Goal: Task Accomplishment & Management: Manage account settings

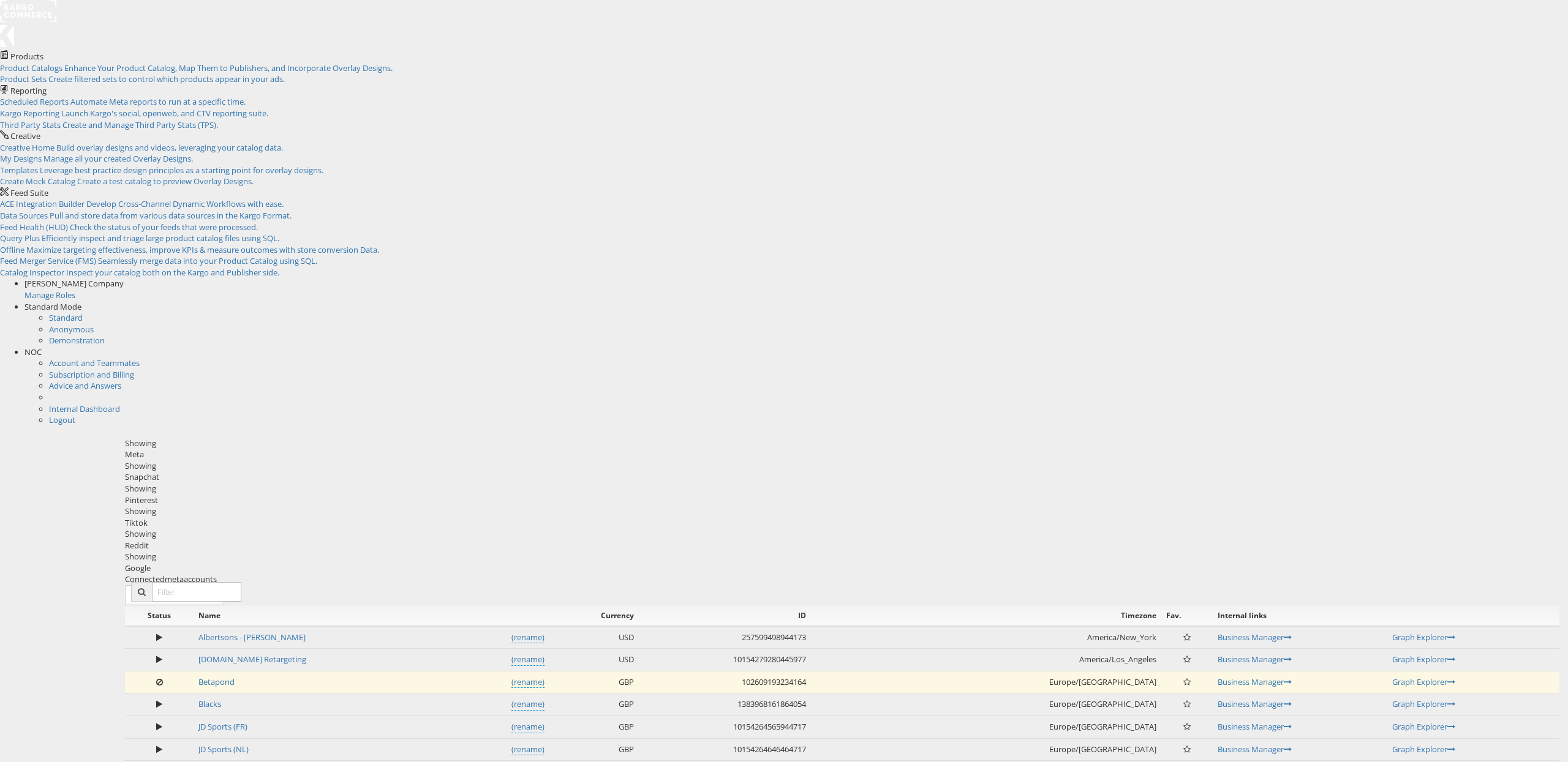
click at [1541, 346] on div "NOC" at bounding box center [796, 352] width 1544 height 11
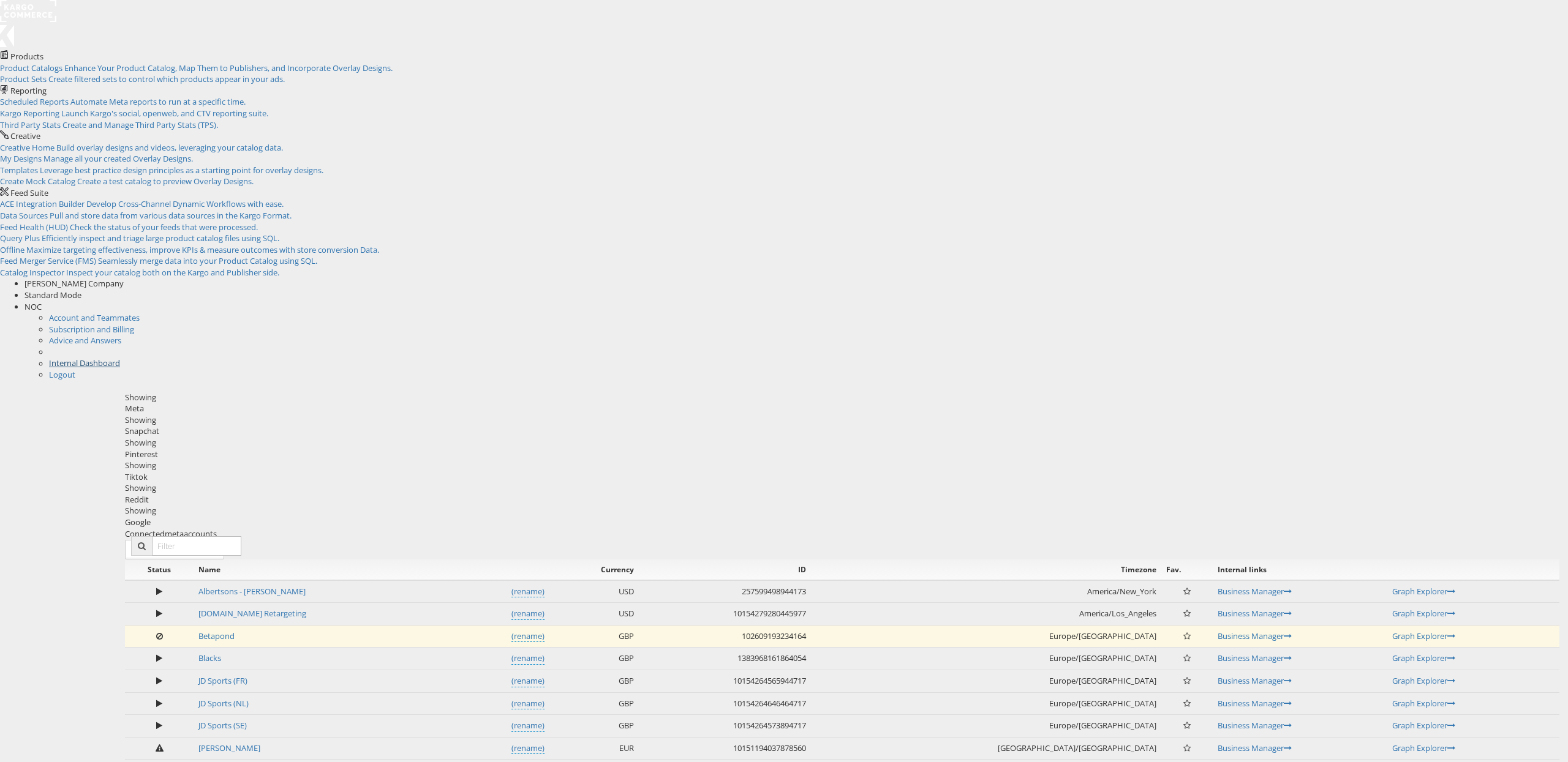
click at [120, 358] on link "Internal Dashboard" at bounding box center [85, 363] width 71 height 11
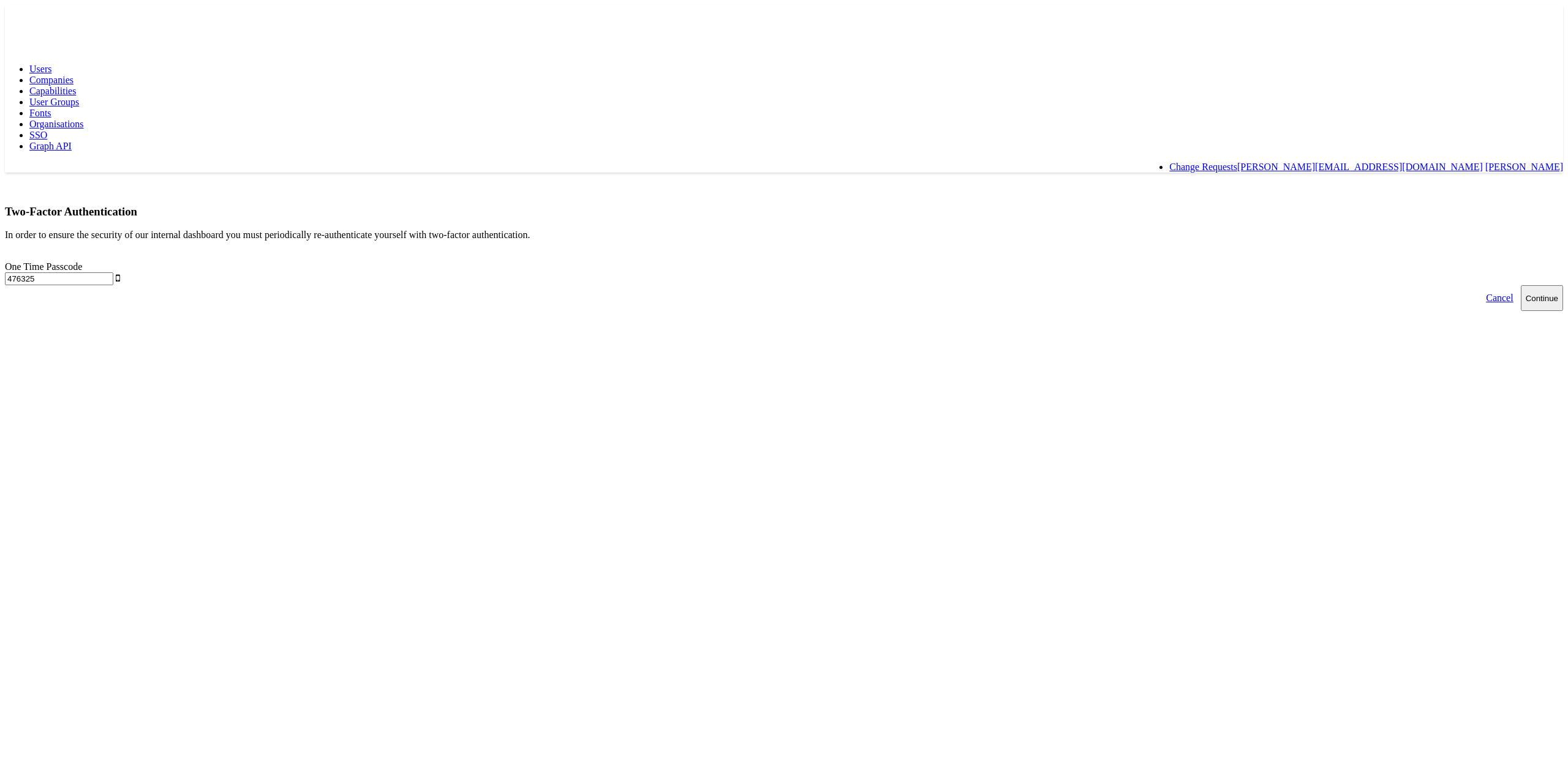
type input "476325"
click at [1520, 285] on button "Continue" at bounding box center [1541, 298] width 42 height 26
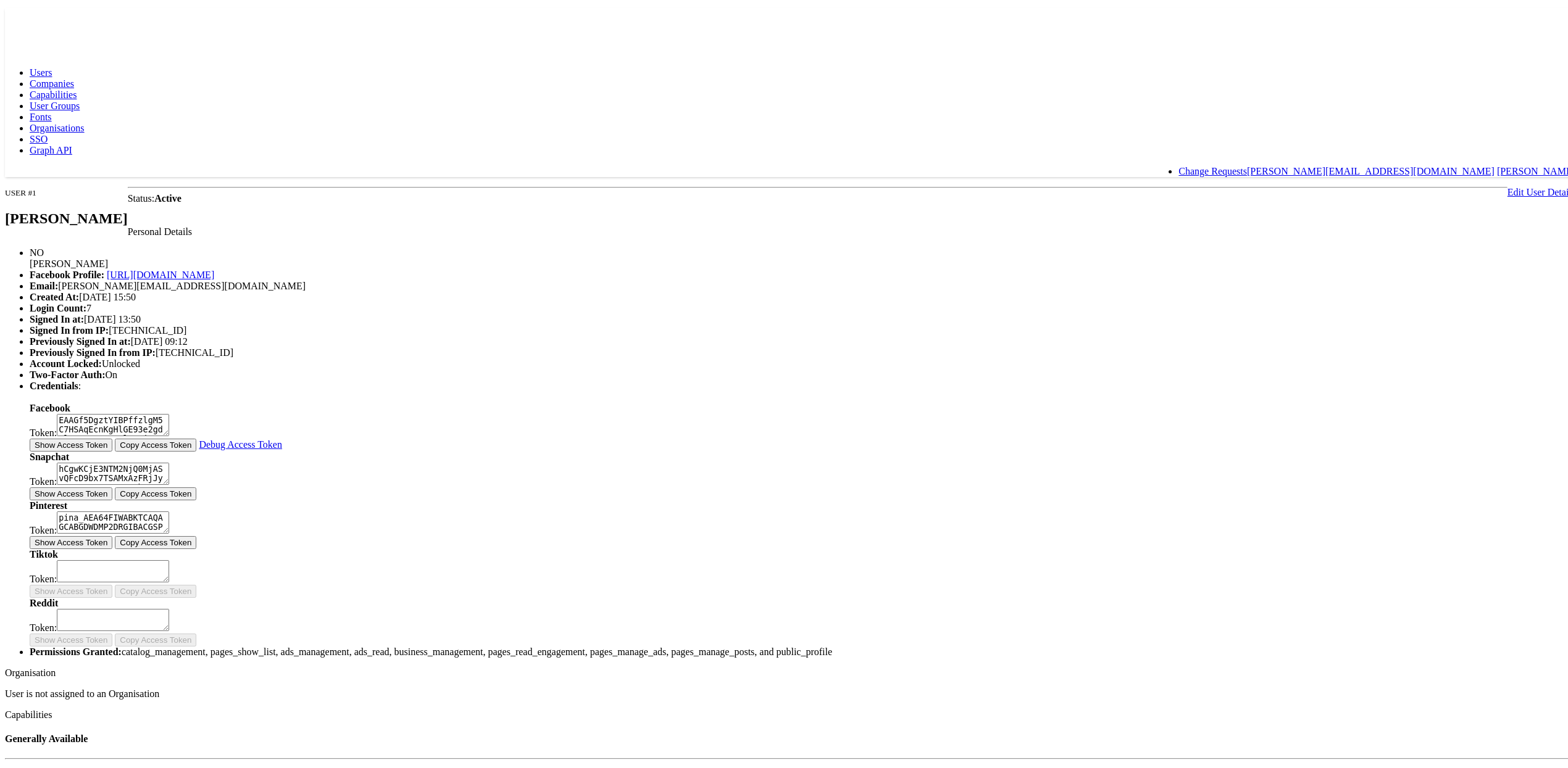
click at [77, 86] on span "Capabilities" at bounding box center [53, 92] width 47 height 10
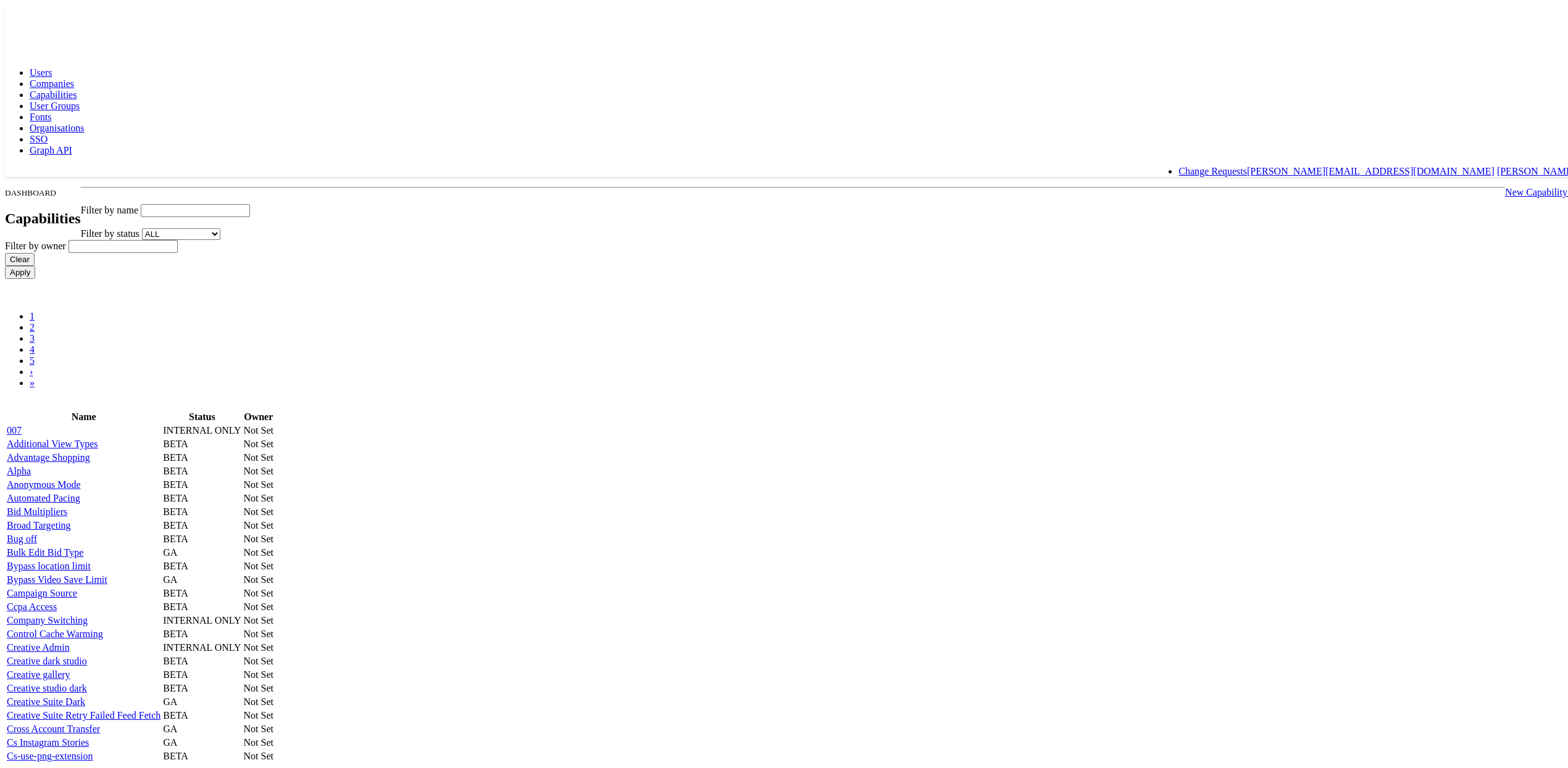
click at [250, 201] on input "text" at bounding box center [195, 207] width 109 height 13
type input "offline"
click at [5, 263] on input "Apply" at bounding box center [20, 269] width 31 height 13
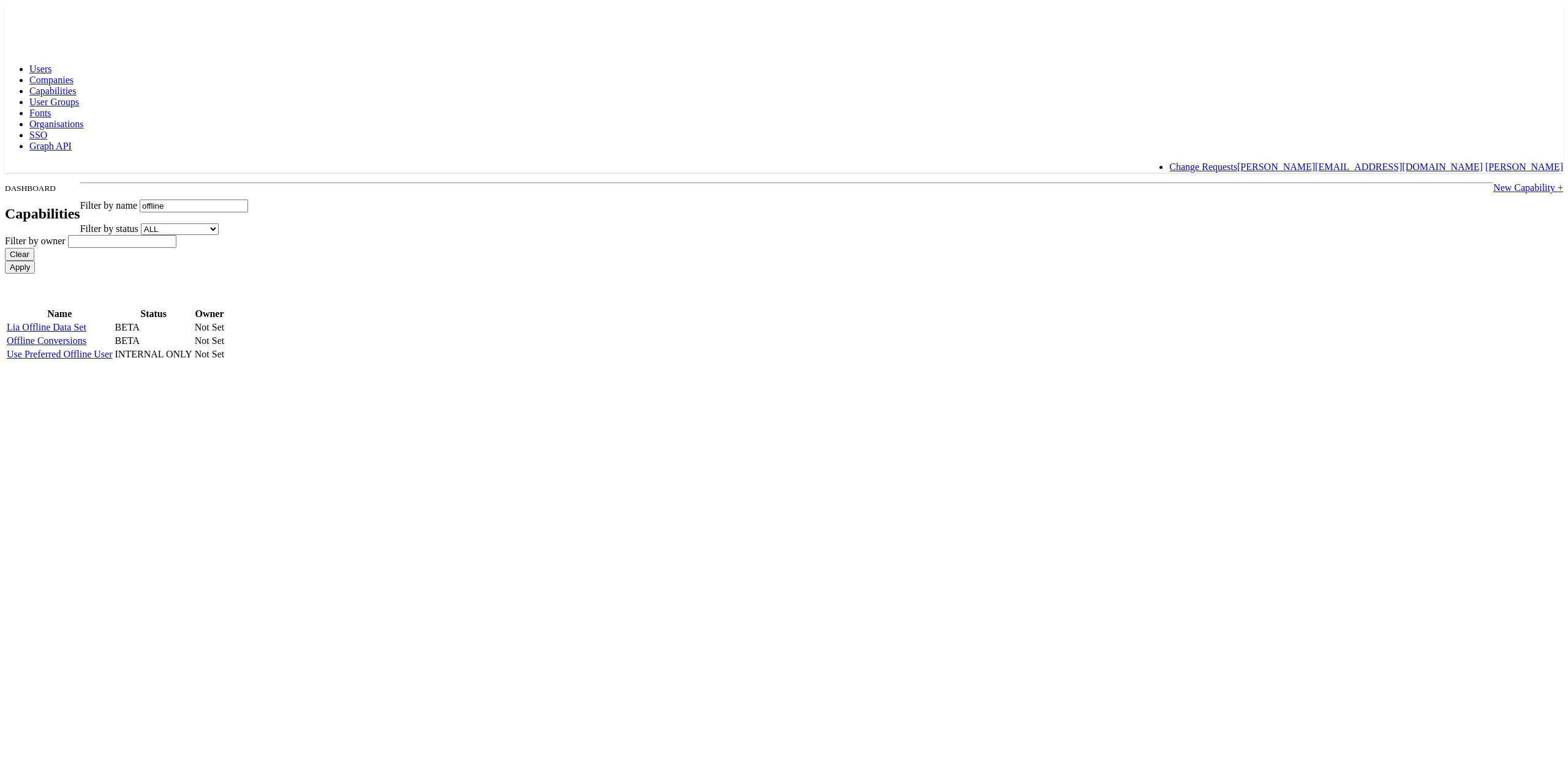
click at [113, 359] on link "Use Preferred Offline User" at bounding box center [60, 354] width 106 height 10
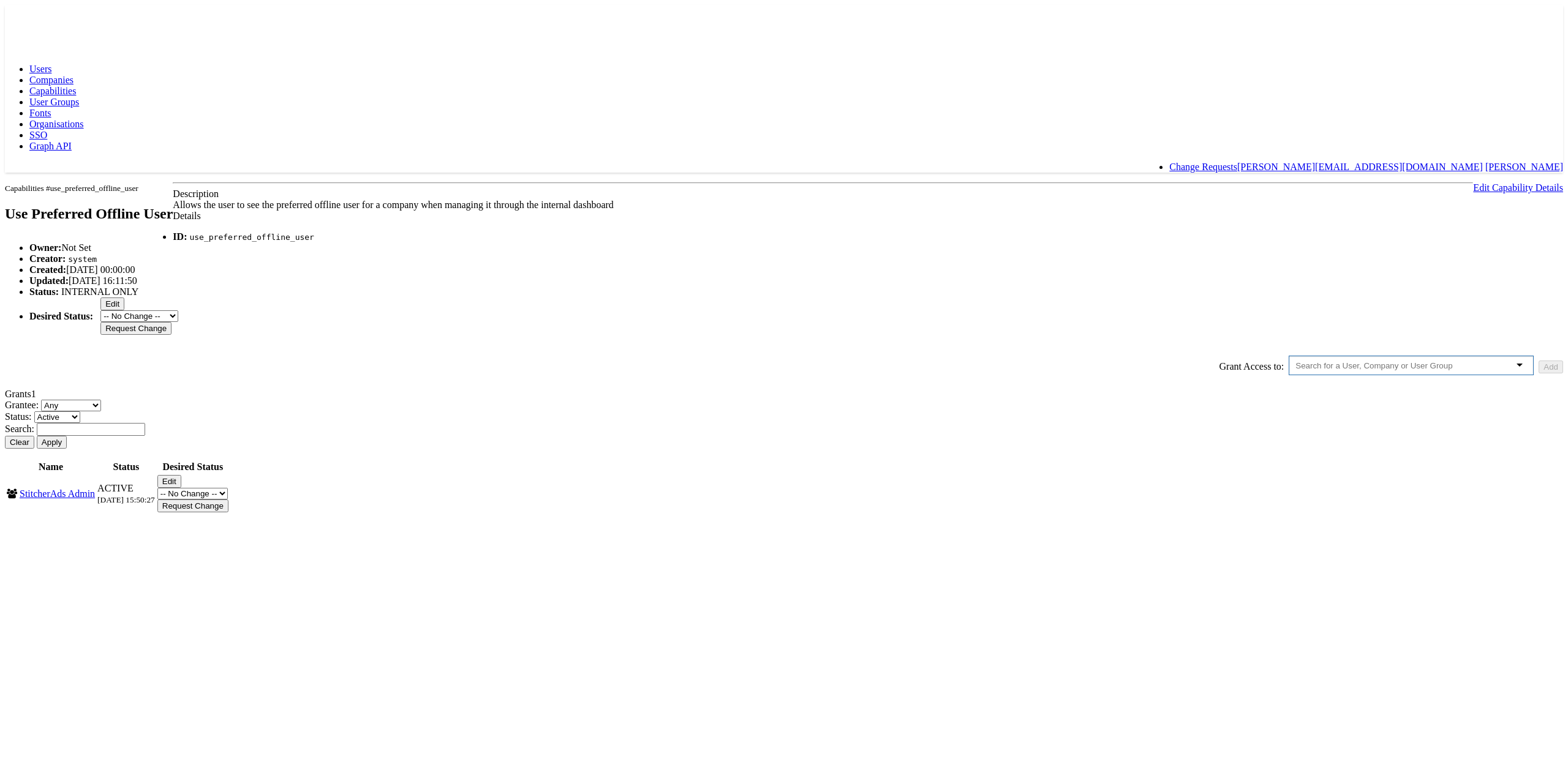
click at [1295, 371] on input "text" at bounding box center [1384, 365] width 178 height 10
click at [1288, 375] on div at bounding box center [1410, 365] width 245 height 20
click at [74, 74] on span "Companies" at bounding box center [51, 80] width 44 height 10
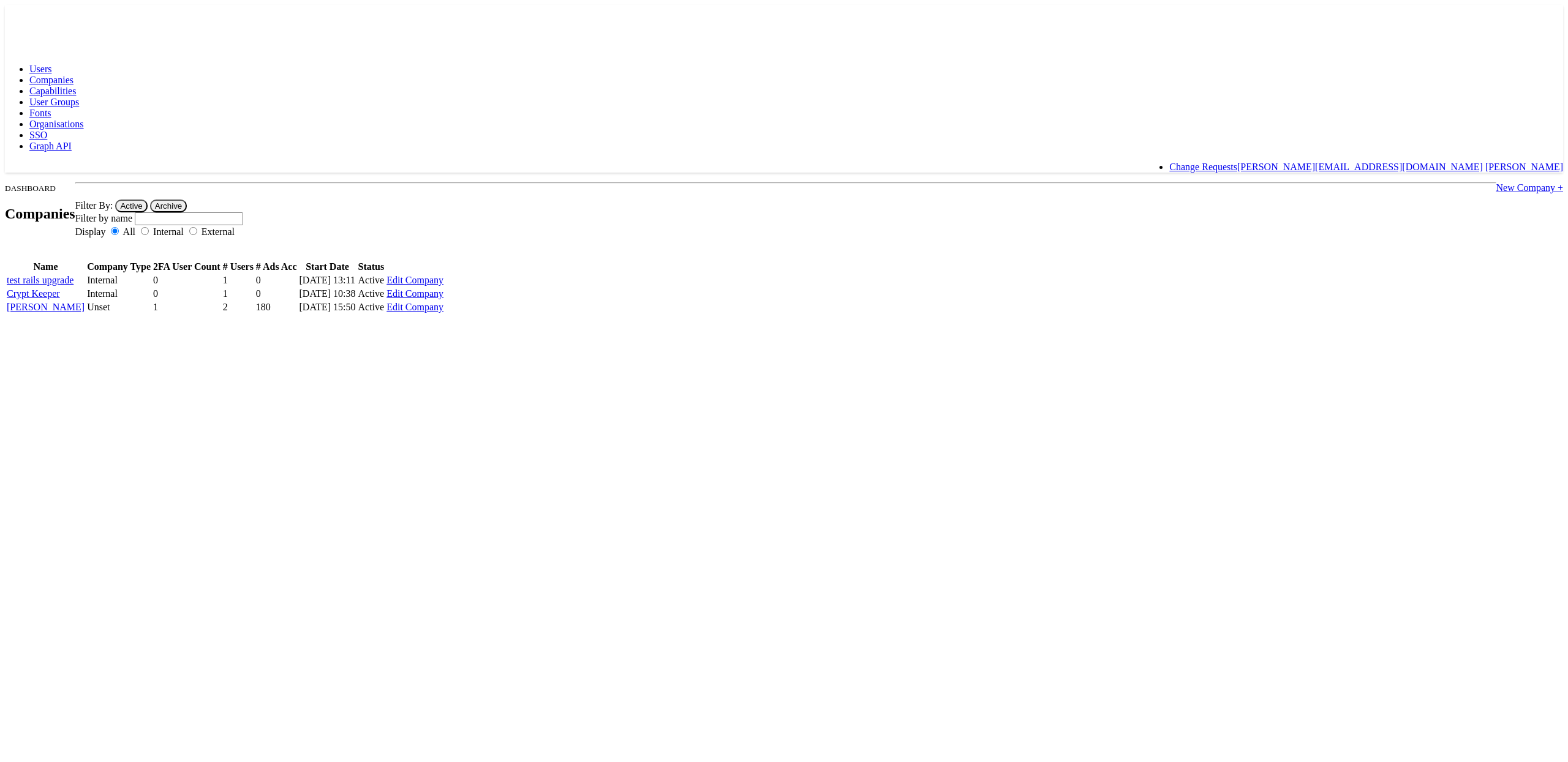
click at [85, 313] on link "[PERSON_NAME]" at bounding box center [46, 307] width 78 height 10
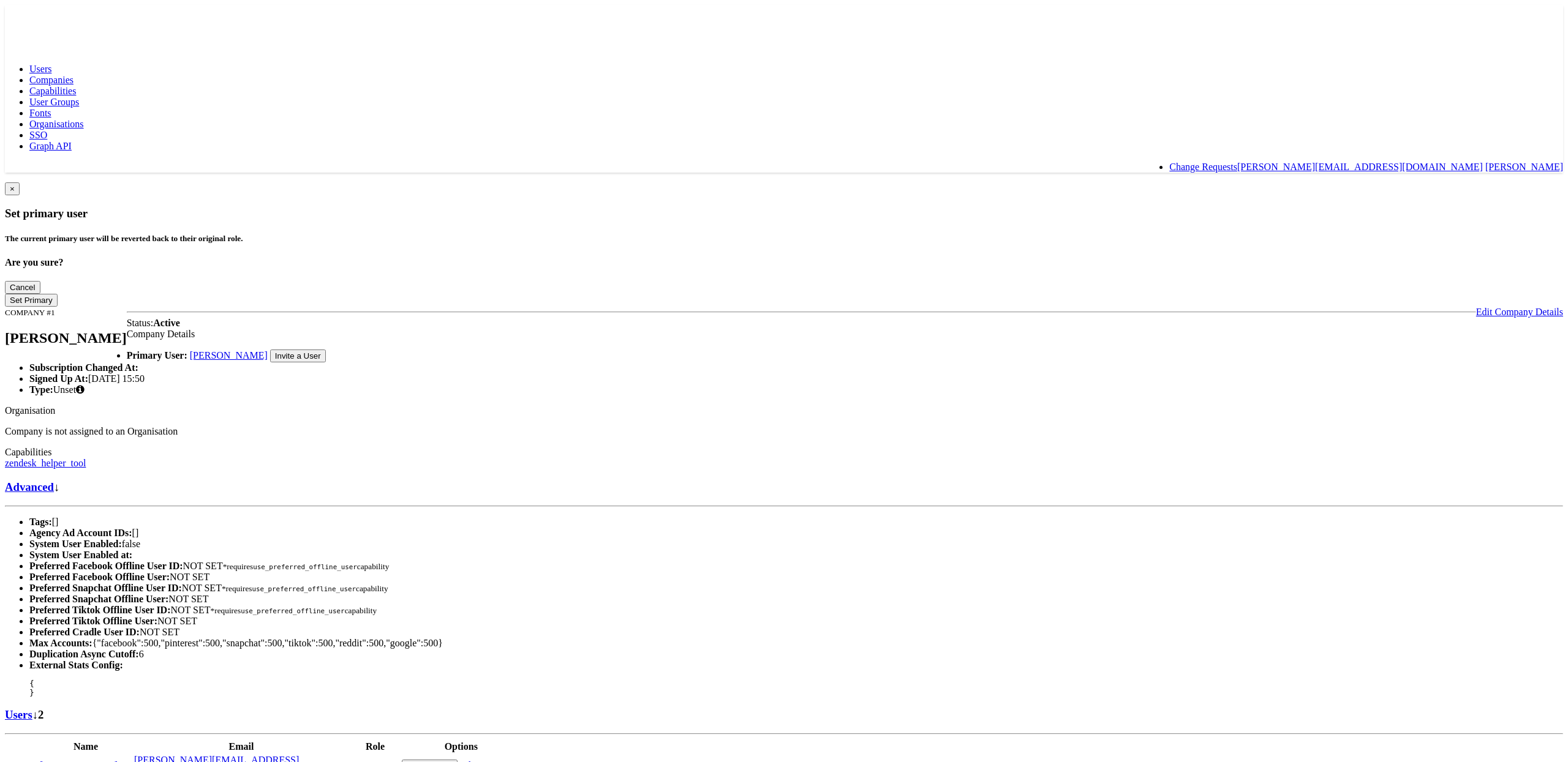
click at [1476, 307] on link "Edit Company Details" at bounding box center [1519, 312] width 87 height 10
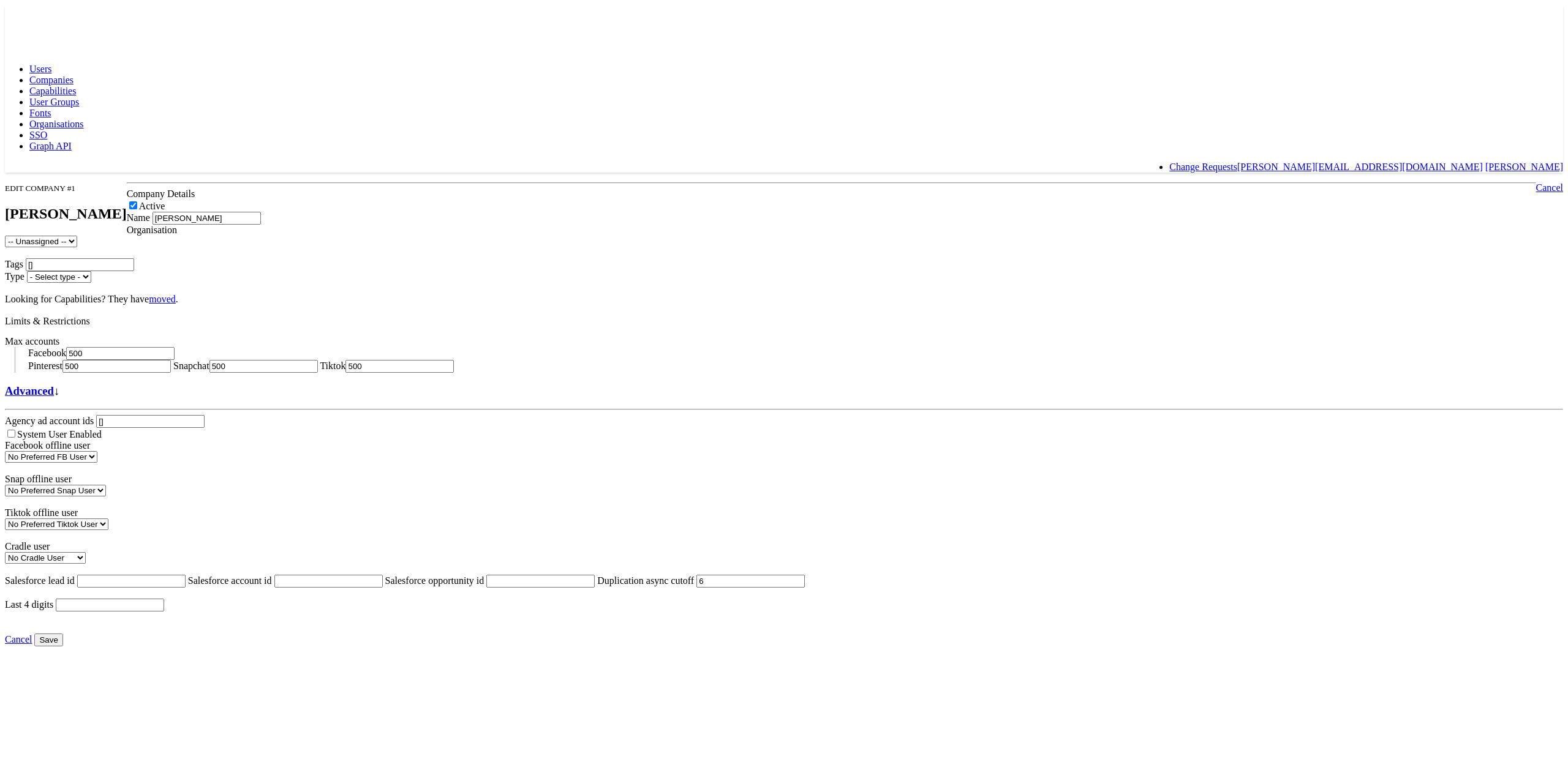
click at [77, 248] on select "-- Unassigned --" at bounding box center [41, 241] width 72 height 11
click at [91, 283] on select "- Select type - Internal External" at bounding box center [59, 276] width 64 height 11
